Goal: Task Accomplishment & Management: Manage account settings

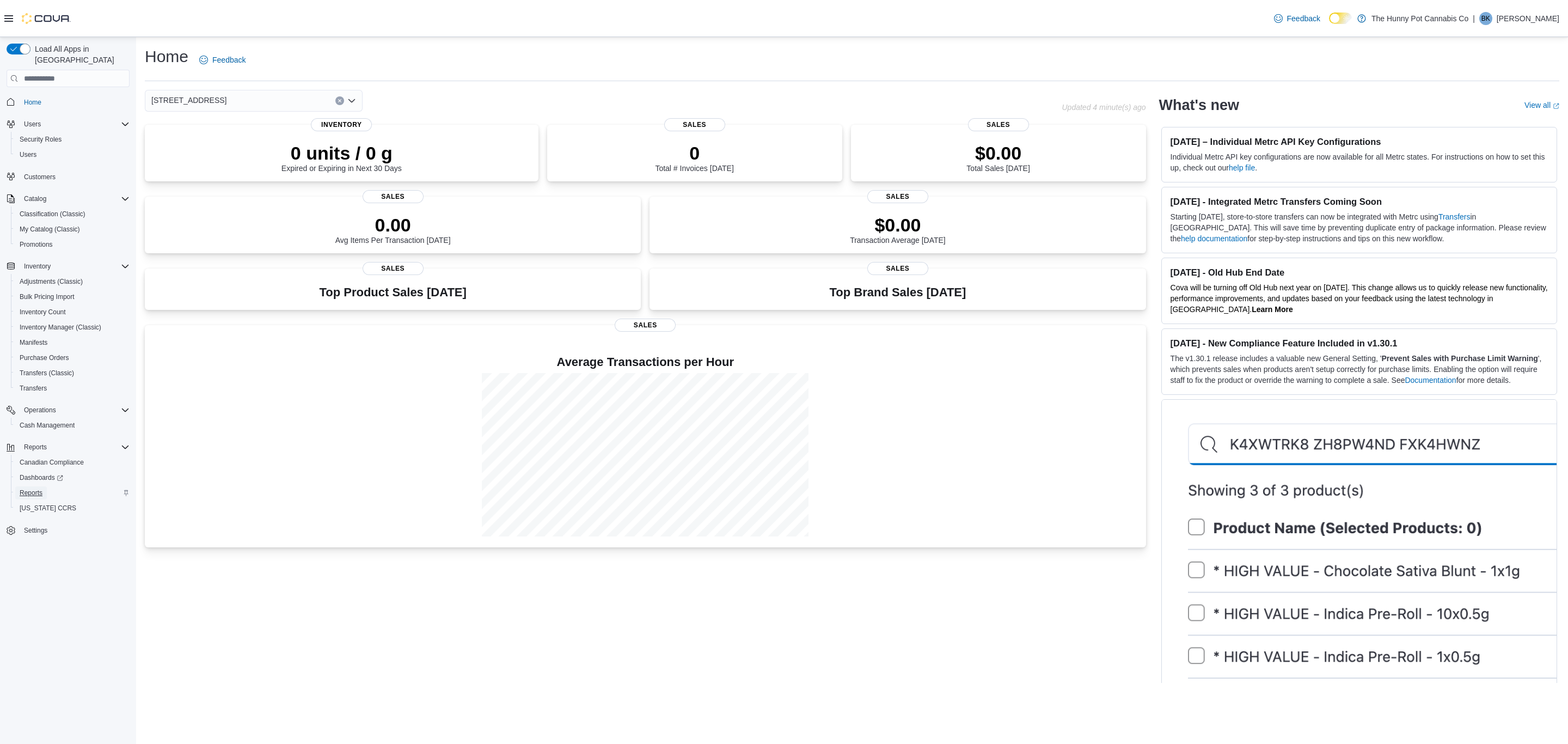
click at [33, 488] on span "Reports" at bounding box center [31, 493] width 23 height 9
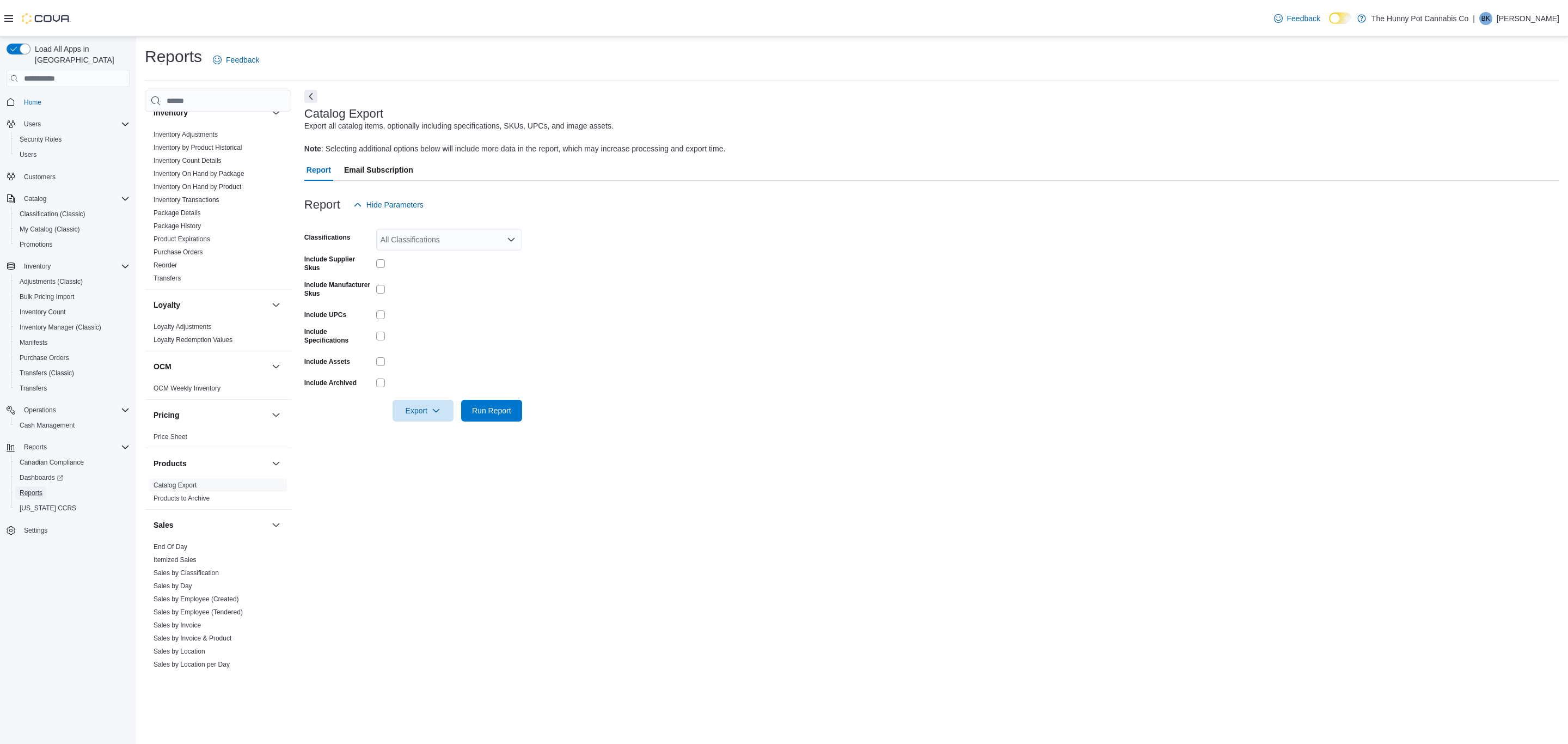
scroll to position [327, 0]
click at [189, 468] on link "Catalog Export" at bounding box center [175, 467] width 43 height 8
click at [422, 272] on div at bounding box center [449, 265] width 146 height 21
click at [421, 415] on span "Export" at bounding box center [423, 410] width 48 height 22
click at [428, 435] on span "Export to Excel" at bounding box center [424, 430] width 49 height 9
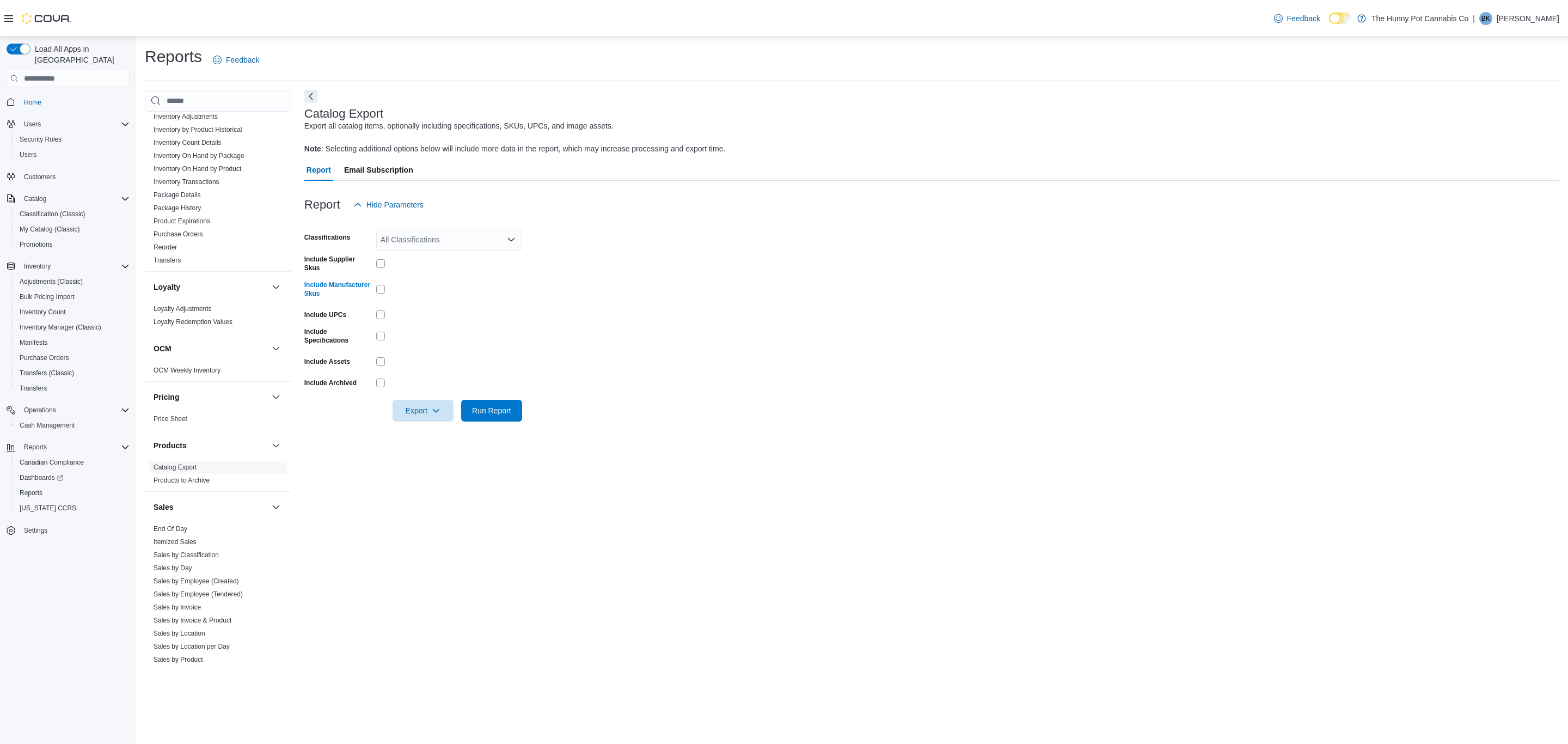
click at [565, 326] on form "Classifications All Classifications Include Supplier Skus Include Manufacturer …" at bounding box center [932, 318] width 1255 height 206
click at [381, 169] on span "Email Subscription" at bounding box center [379, 170] width 69 height 22
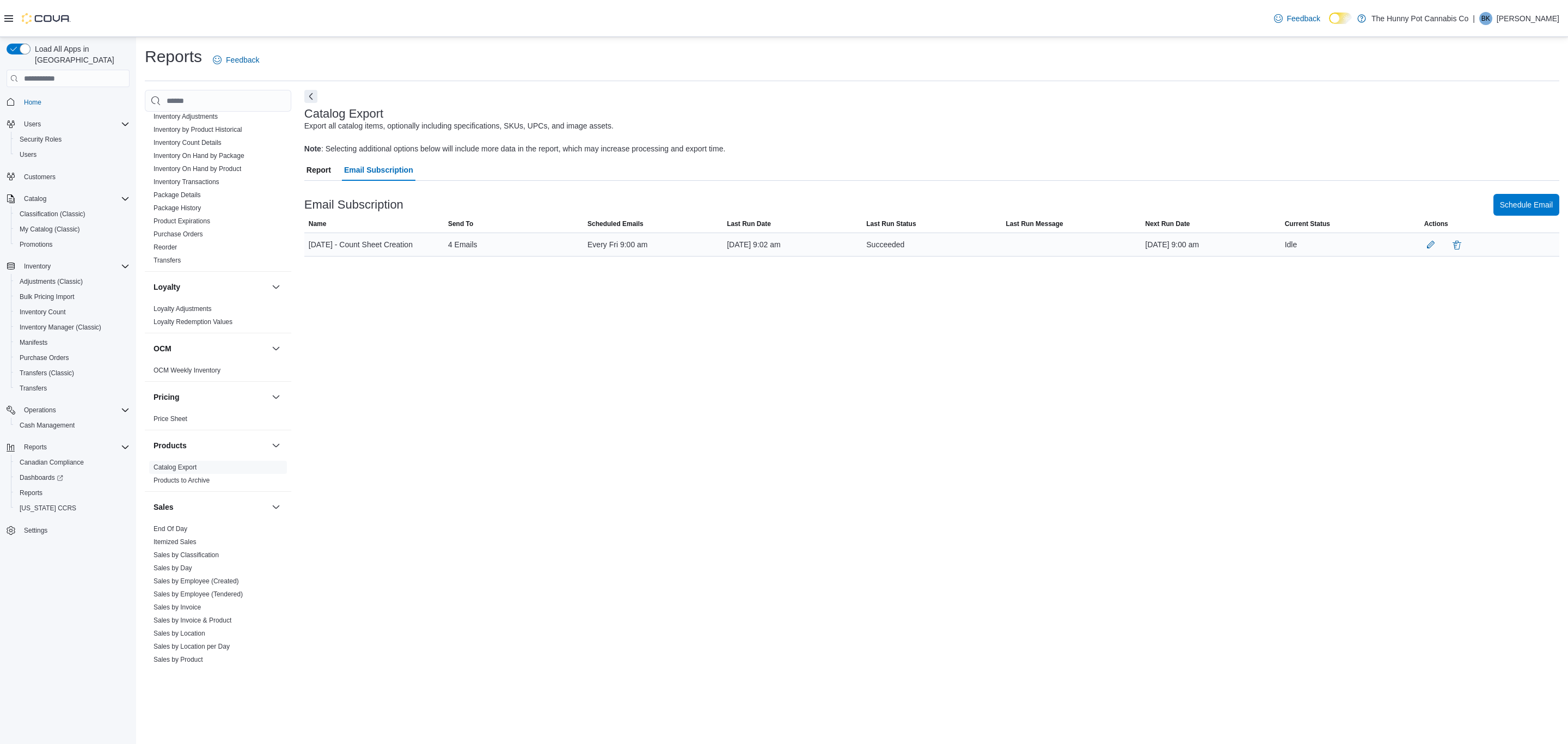
click at [1421, 248] on div at bounding box center [1489, 244] width 139 height 23
click at [1434, 245] on button "button" at bounding box center [1430, 244] width 13 height 13
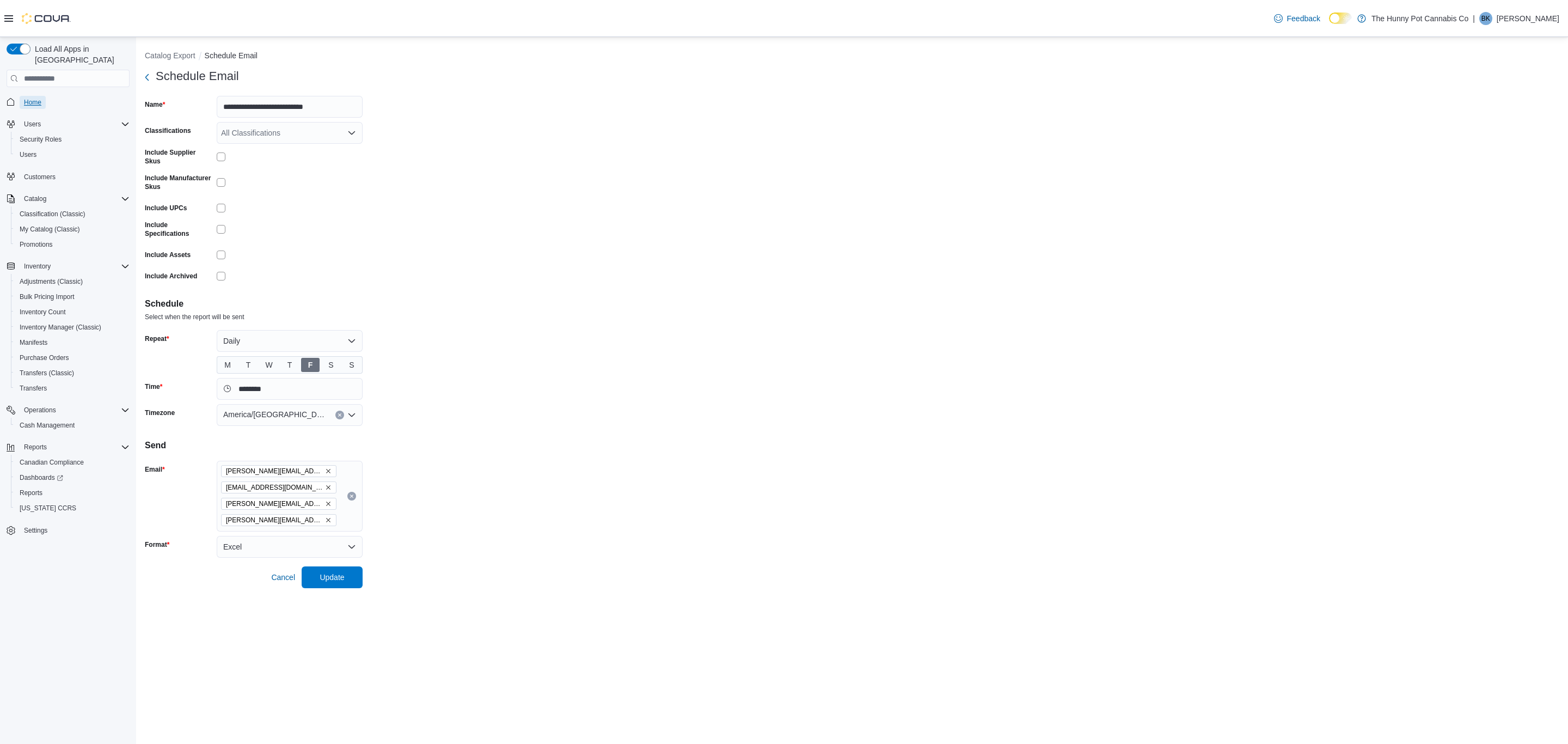
click at [44, 96] on link "Home" at bounding box center [32, 102] width 26 height 13
